Goal: Information Seeking & Learning: Learn about a topic

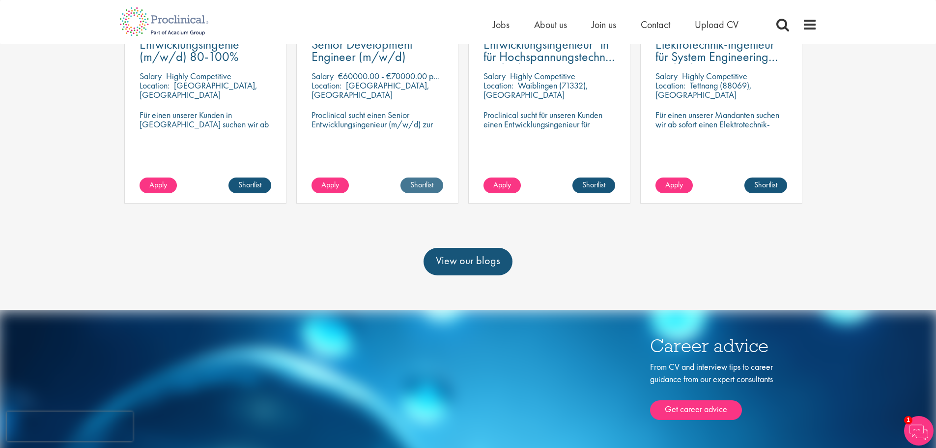
scroll to position [246, 0]
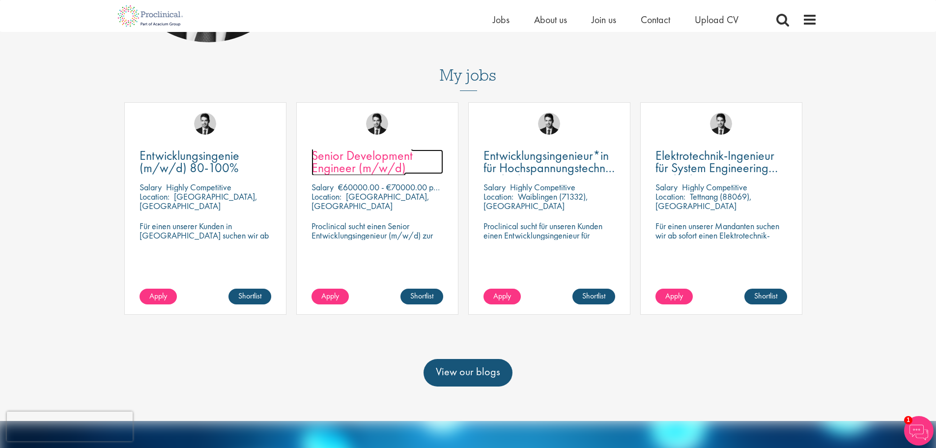
click at [340, 176] on span "Senior Development Engineer (m/w/d)" at bounding box center [362, 161] width 101 height 29
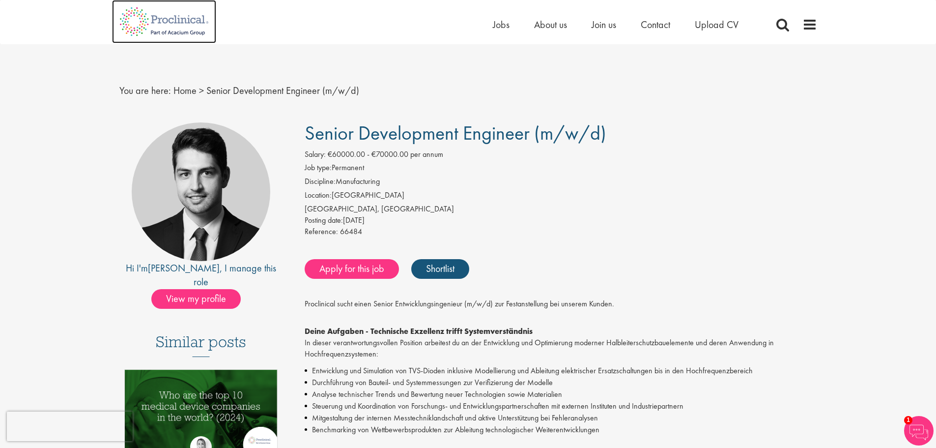
click at [151, 29] on img at bounding box center [164, 21] width 104 height 43
